Goal: Task Accomplishment & Management: Use online tool/utility

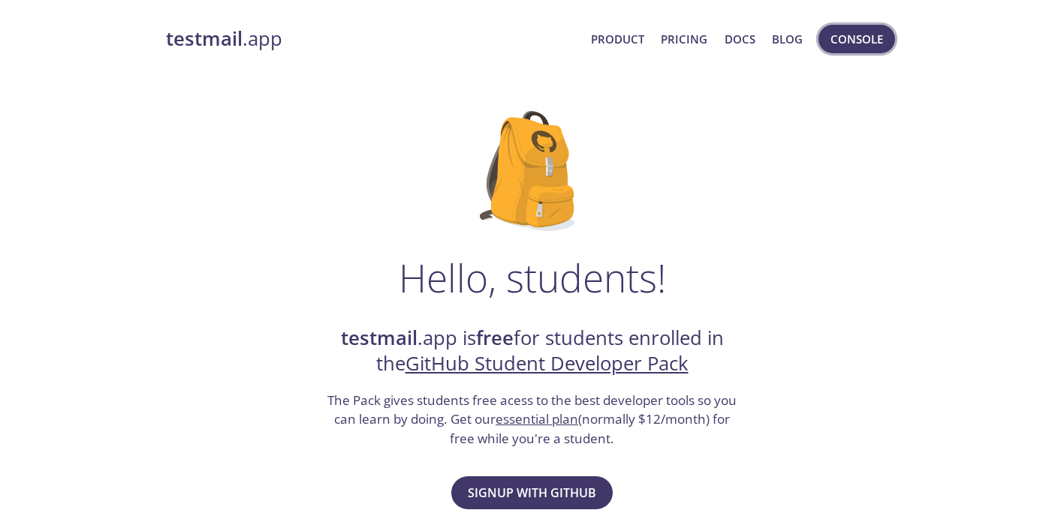
click at [872, 41] on span "Console" at bounding box center [856, 39] width 53 height 20
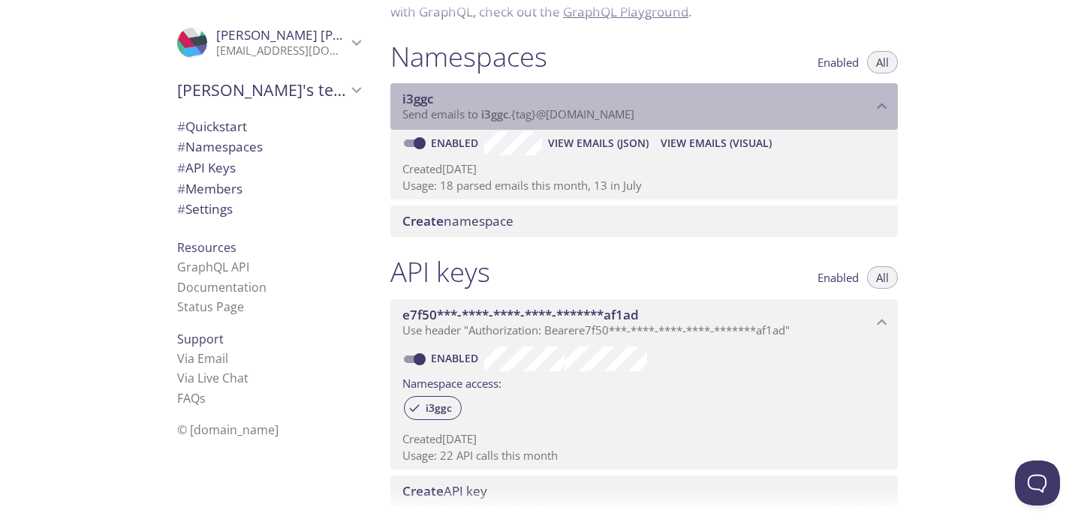
drag, startPoint x: 540, startPoint y: 112, endPoint x: 648, endPoint y: 104, distance: 108.3
click at [648, 104] on div "i3ggc Send emails to i3ggc . {tag} @[DOMAIN_NAME]" at bounding box center [637, 107] width 470 height 32
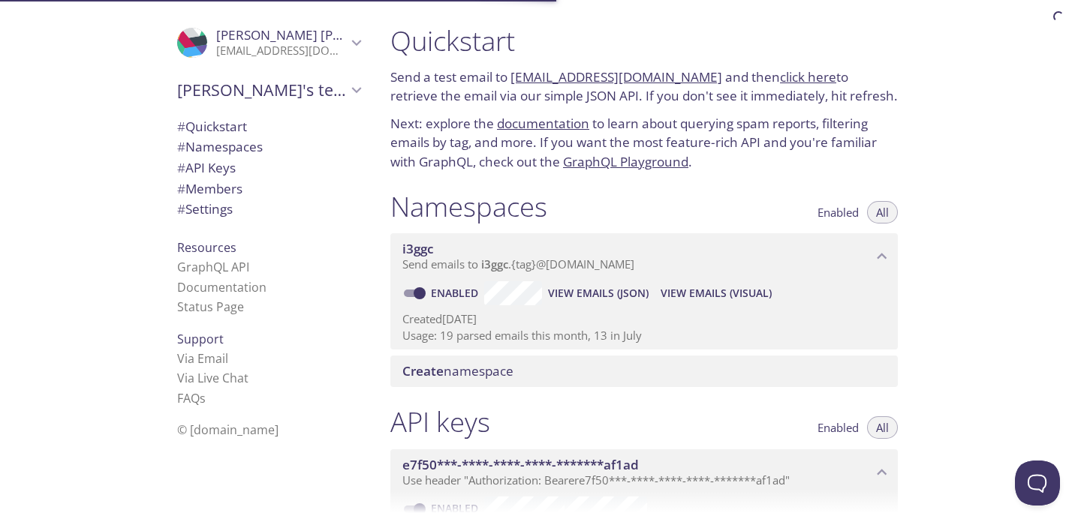
click at [630, 299] on span "View Emails (JSON)" at bounding box center [598, 293] width 101 height 18
